Goal: Navigation & Orientation: Go to known website

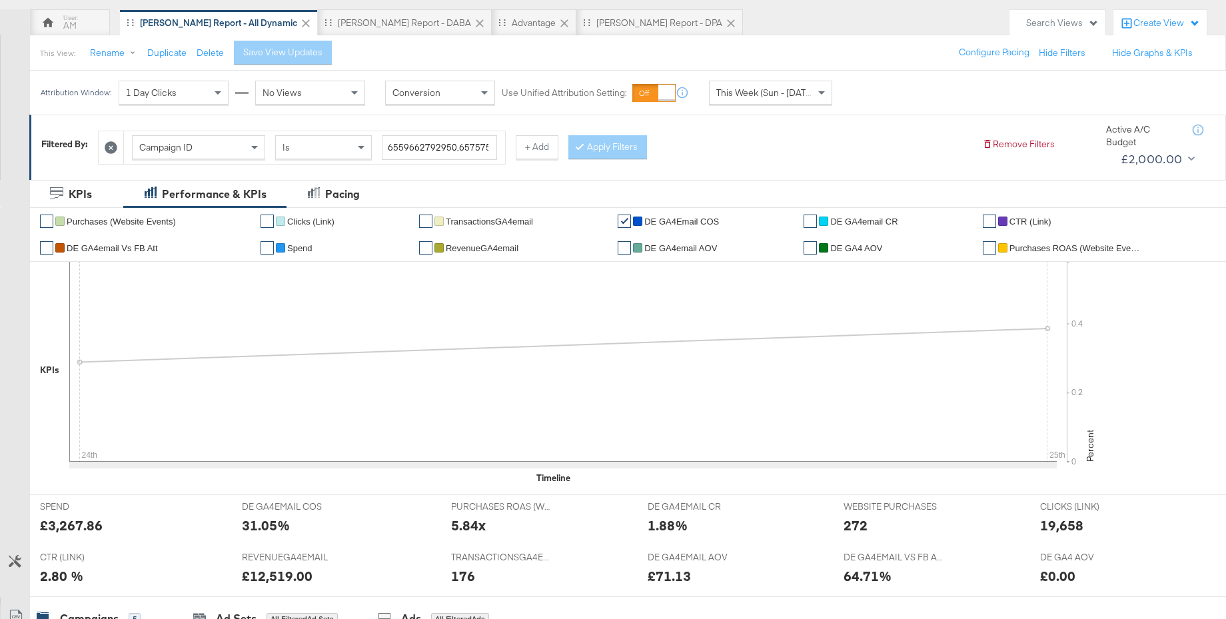
scroll to position [127, 0]
